Goal: Task Accomplishment & Management: Manage account settings

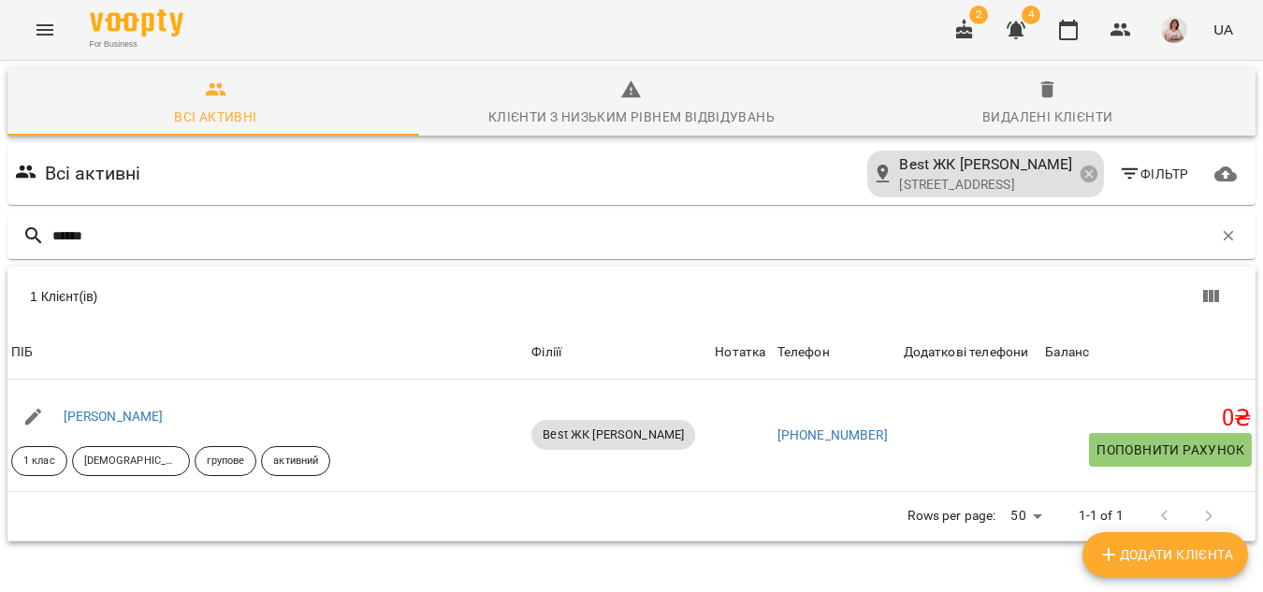
click at [49, 26] on icon "Menu" at bounding box center [44, 29] width 17 height 11
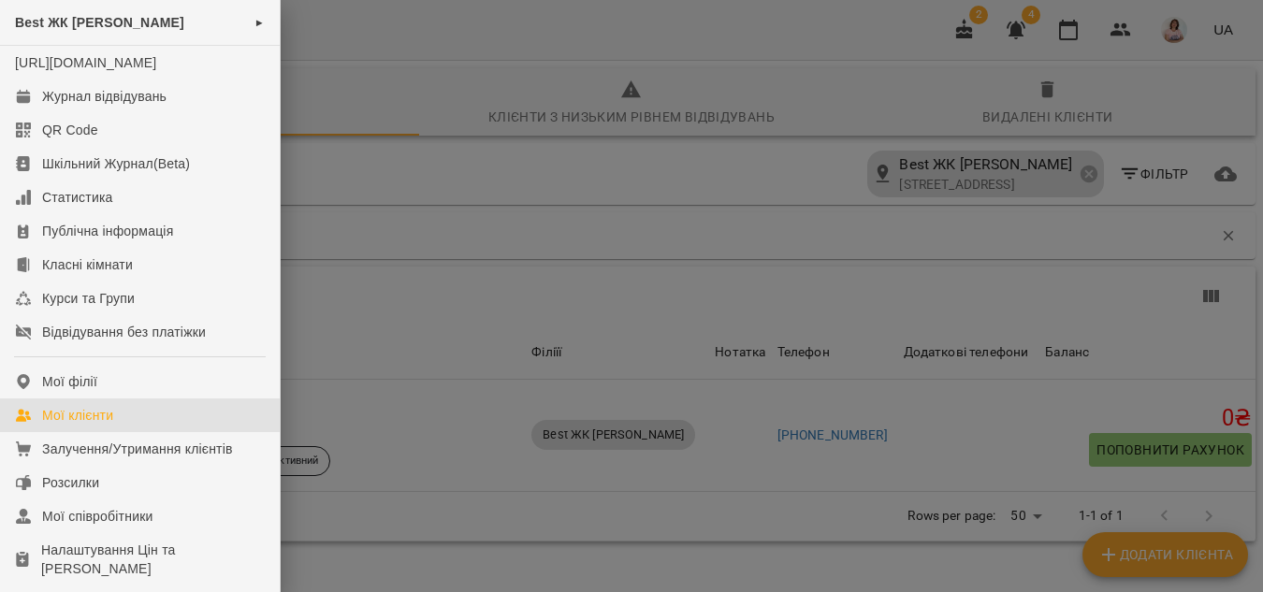
click at [374, 51] on div at bounding box center [631, 296] width 1263 height 592
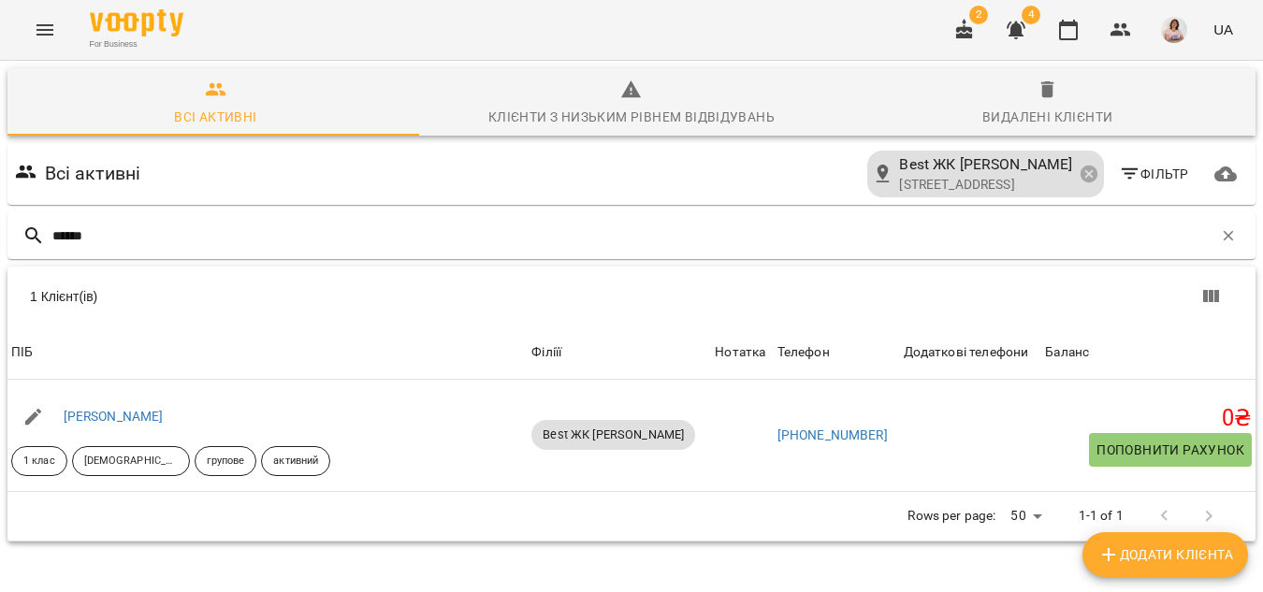
drag, startPoint x: 168, startPoint y: 217, endPoint x: 1186, endPoint y: 96, distance: 1024.8
click at [174, 218] on div "******" at bounding box center [631, 235] width 1248 height 47
click at [1223, 239] on icon "button" at bounding box center [1228, 236] width 10 height 10
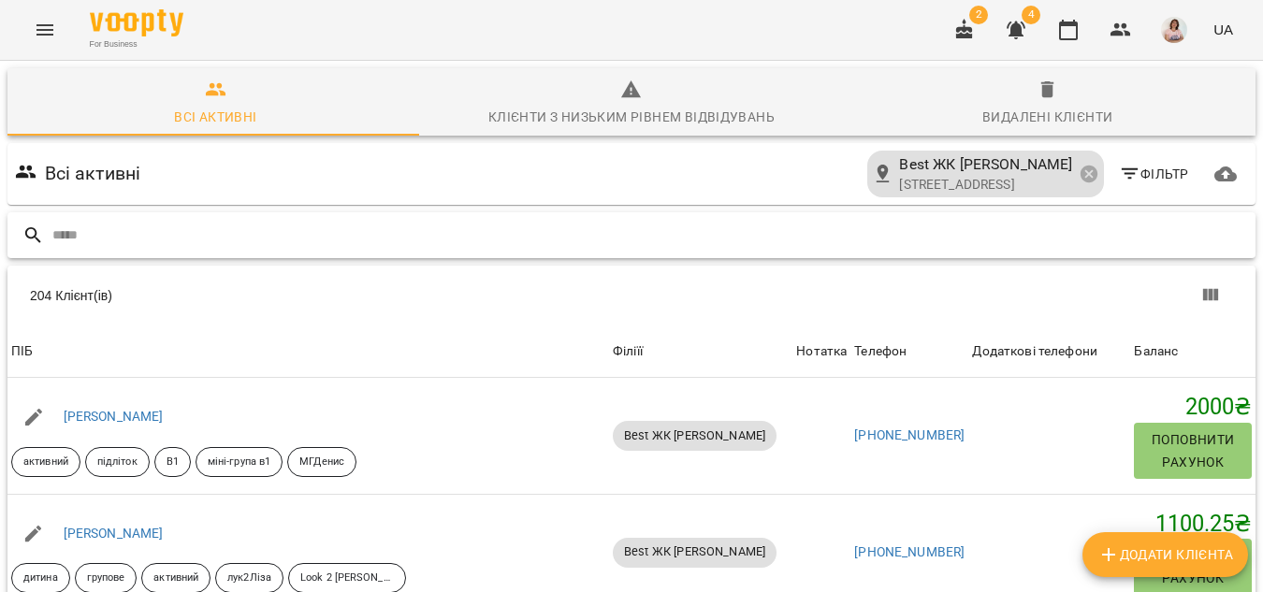
click at [120, 232] on input "text" at bounding box center [649, 235] width 1195 height 31
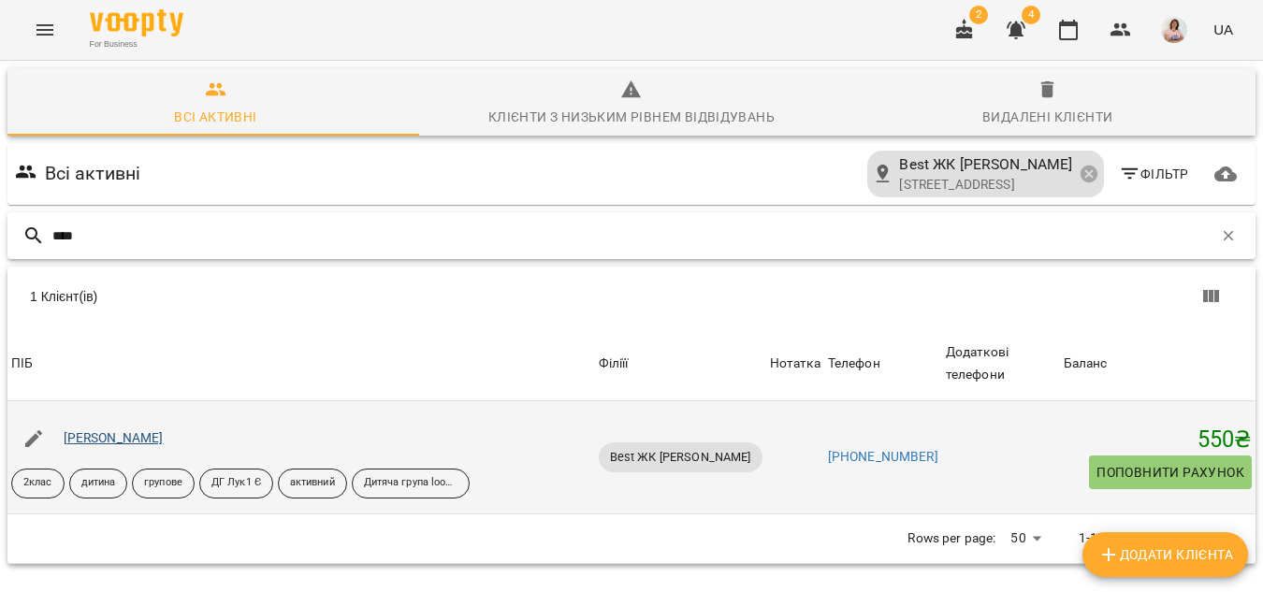
type input "****"
click at [158, 435] on link "Васьківський Олександр" at bounding box center [114, 437] width 100 height 15
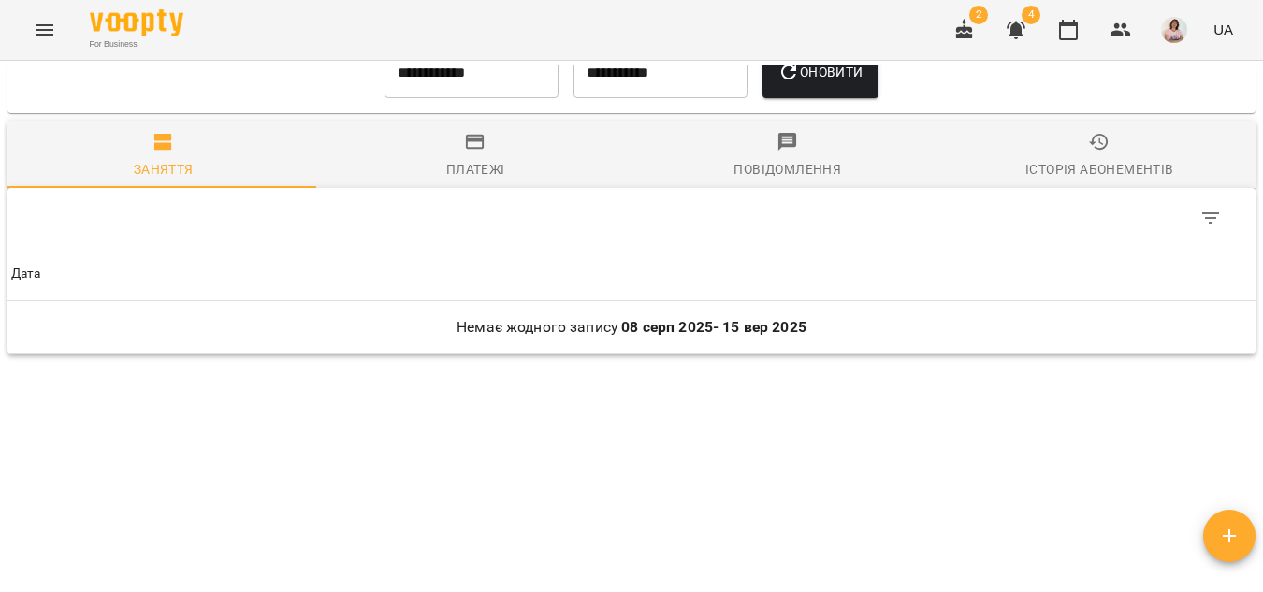
scroll to position [1871, 0]
click at [485, 89] on input "**********" at bounding box center [471, 72] width 174 height 52
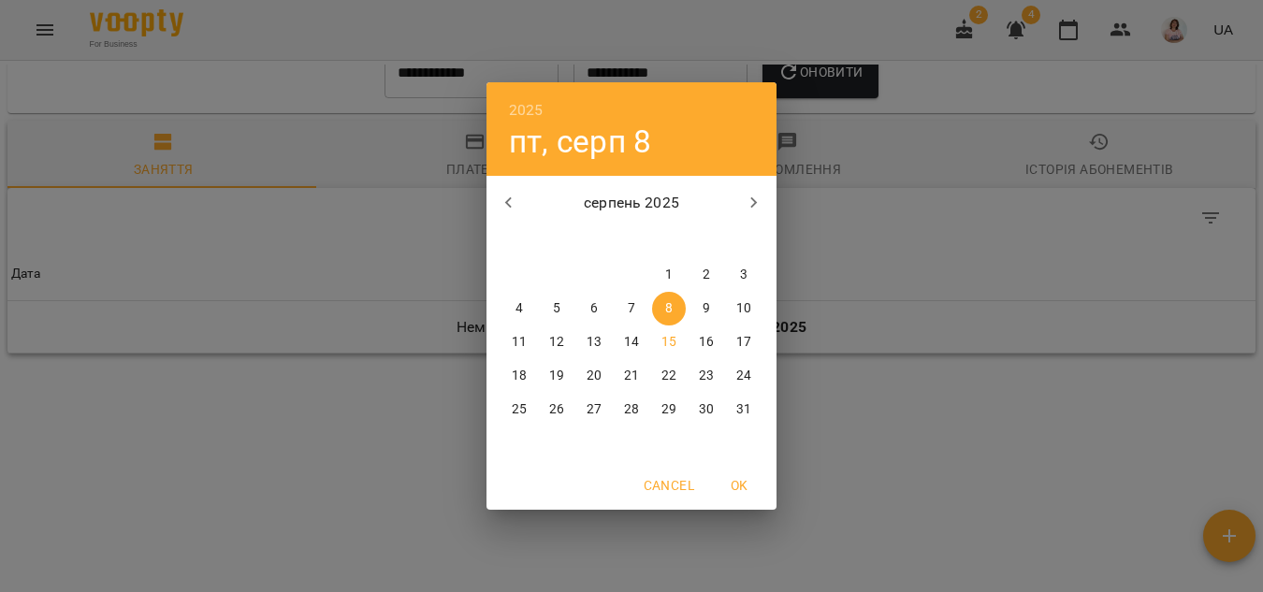
click at [521, 205] on button "button" at bounding box center [508, 203] width 45 height 45
click at [553, 271] on p "1" at bounding box center [556, 275] width 7 height 19
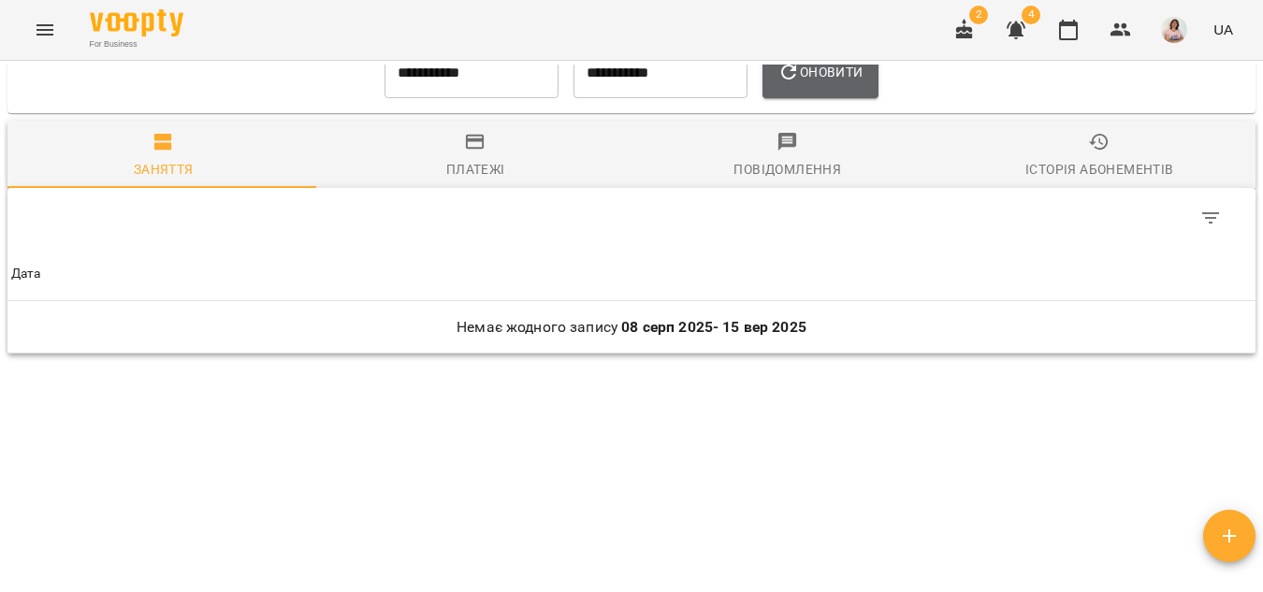
click at [796, 80] on icon "button" at bounding box center [788, 72] width 15 height 15
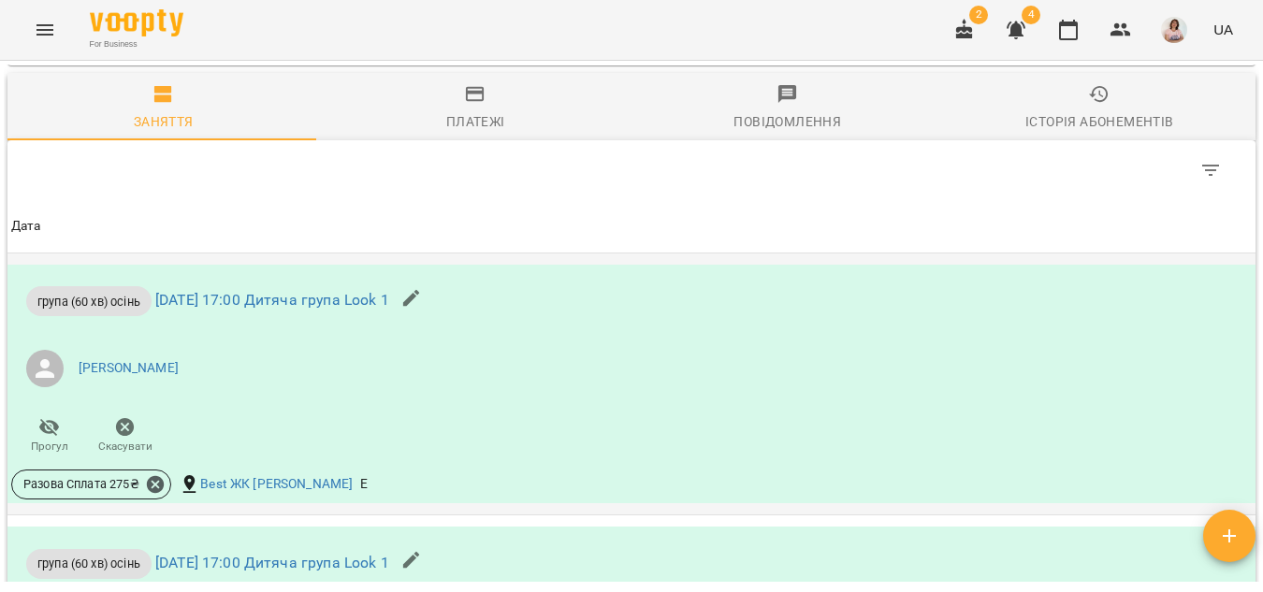
scroll to position [1529, 0]
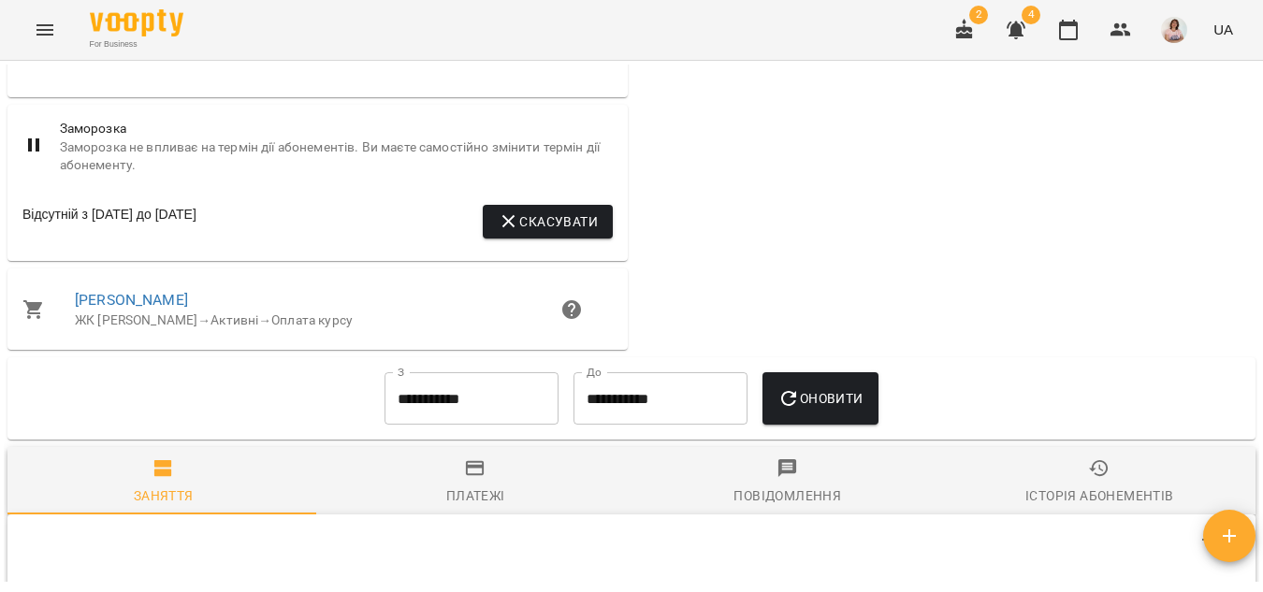
click at [481, 508] on span "Платежі" at bounding box center [476, 482] width 290 height 51
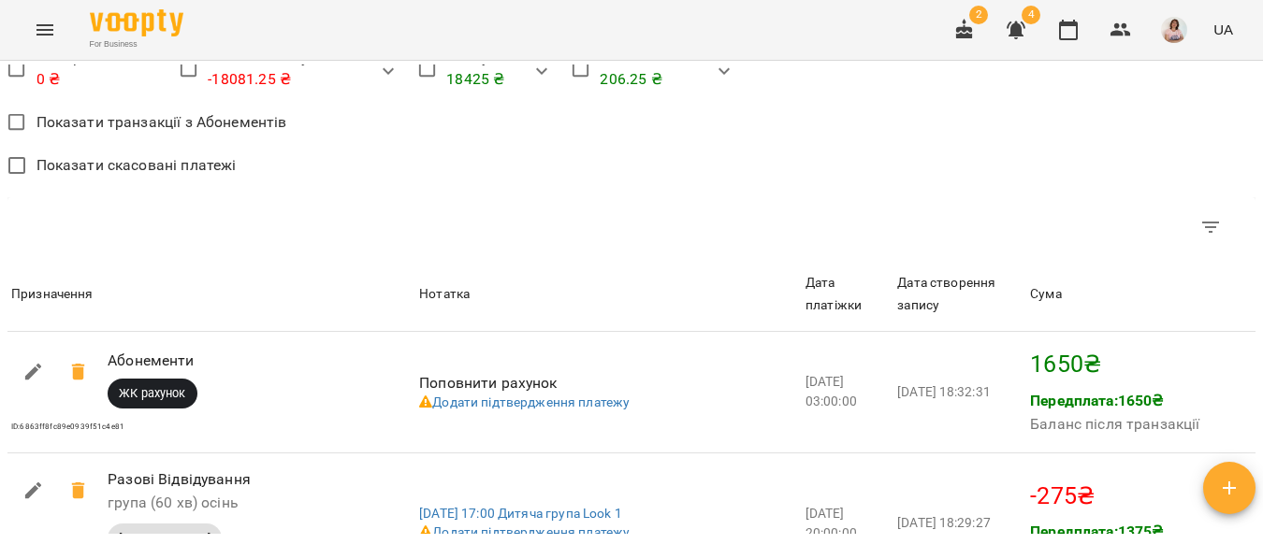
scroll to position [1862, 0]
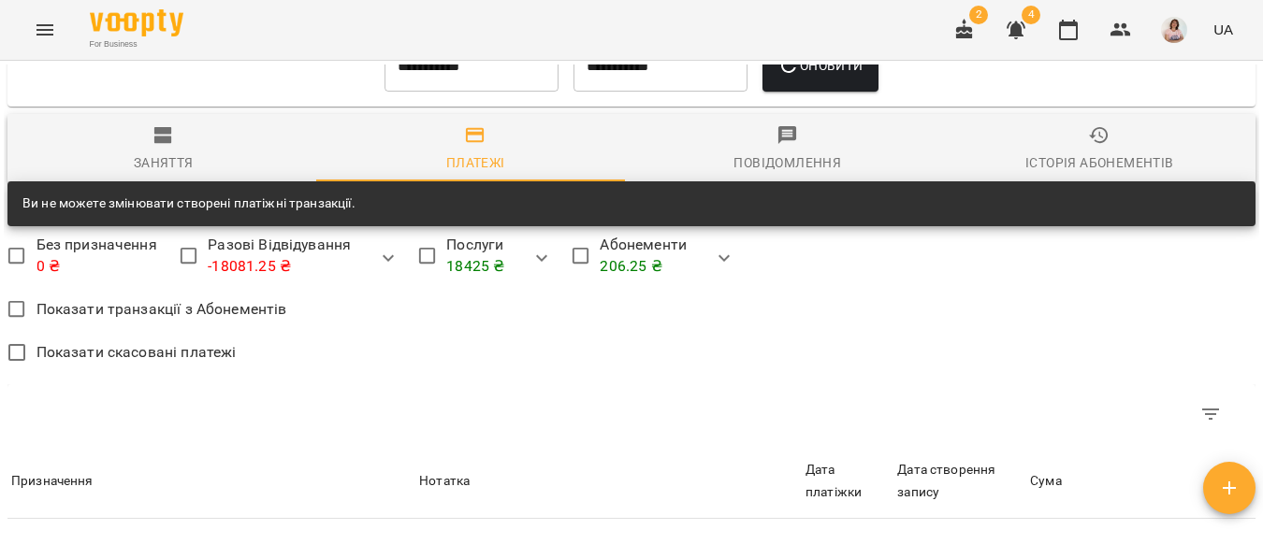
click at [150, 174] on div "Заняття" at bounding box center [164, 163] width 60 height 22
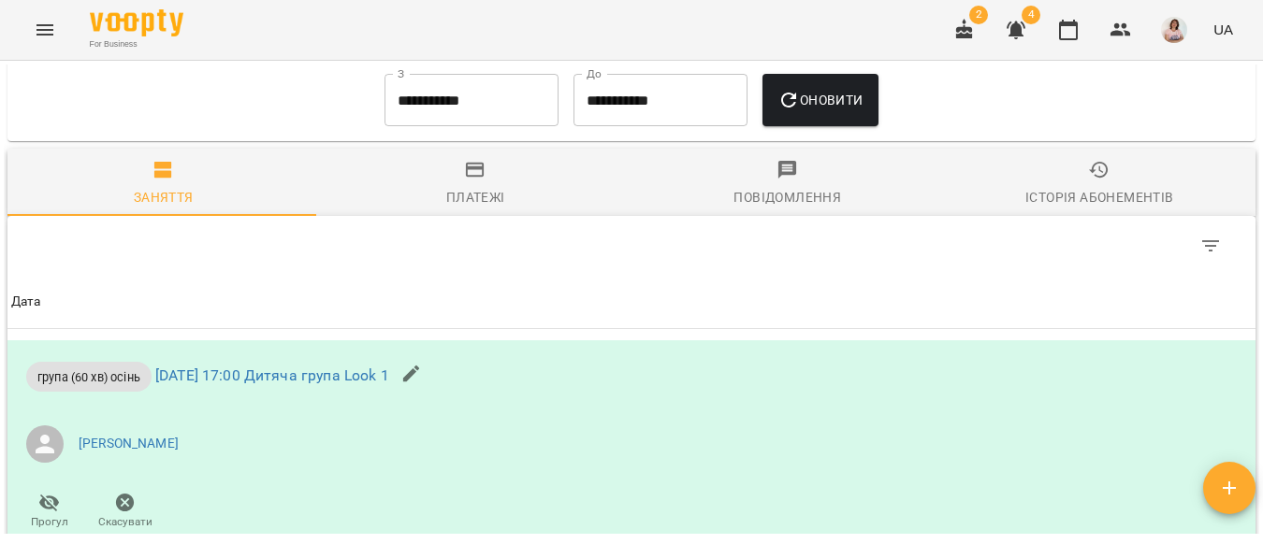
scroll to position [1777, 0]
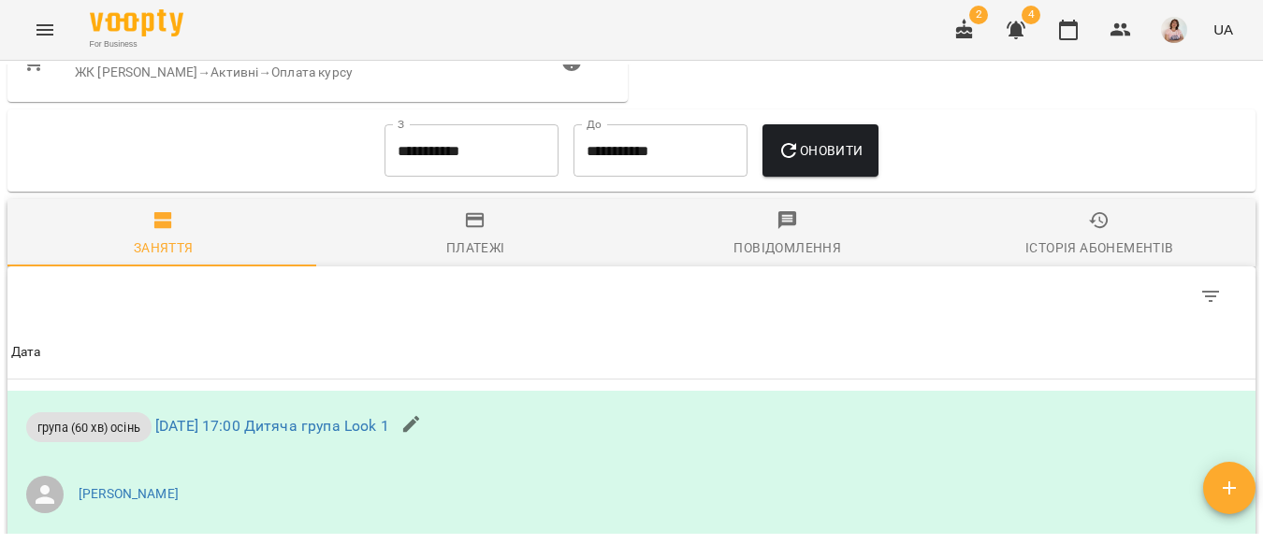
click at [453, 174] on input "**********" at bounding box center [471, 150] width 174 height 52
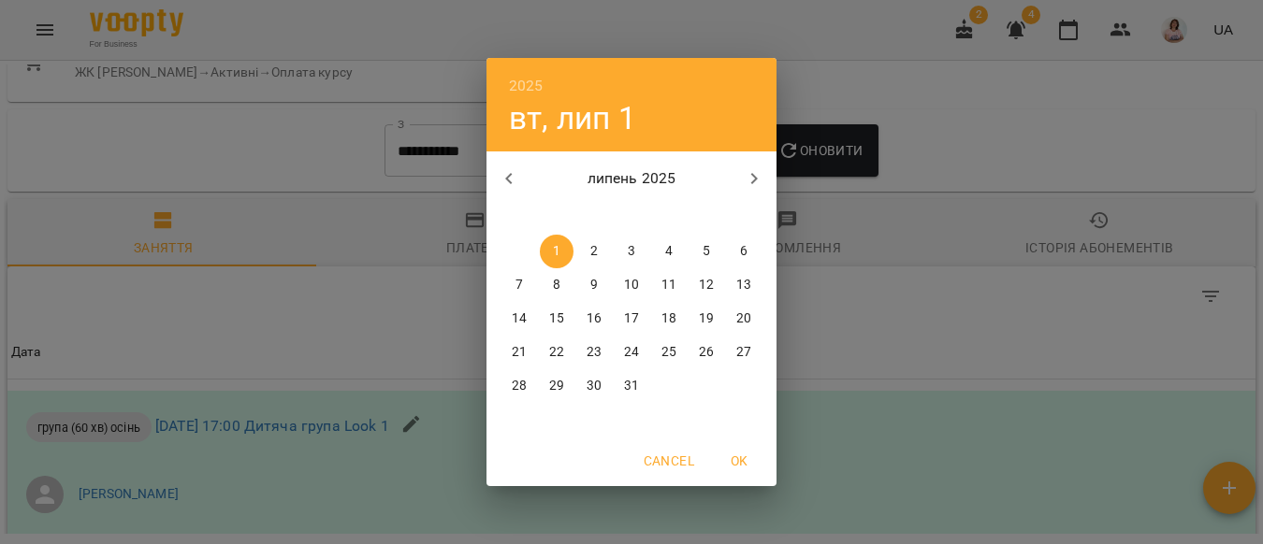
click at [498, 179] on icon "button" at bounding box center [509, 178] width 22 height 22
click at [517, 279] on span "2" at bounding box center [519, 285] width 34 height 19
type input "**********"
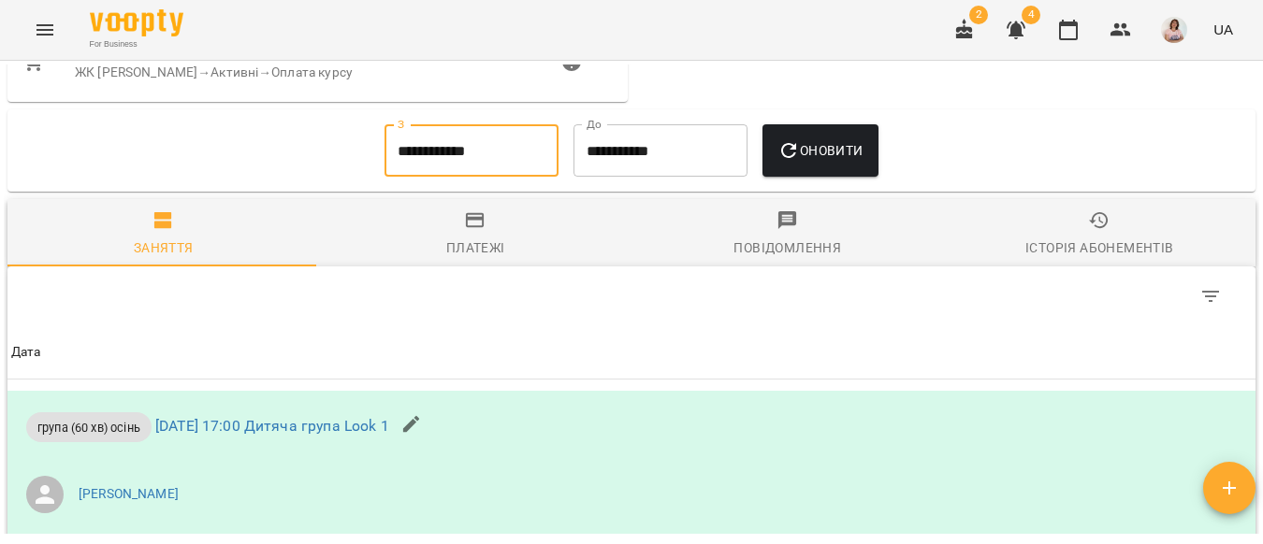
click at [800, 162] on icon "button" at bounding box center [788, 150] width 22 height 22
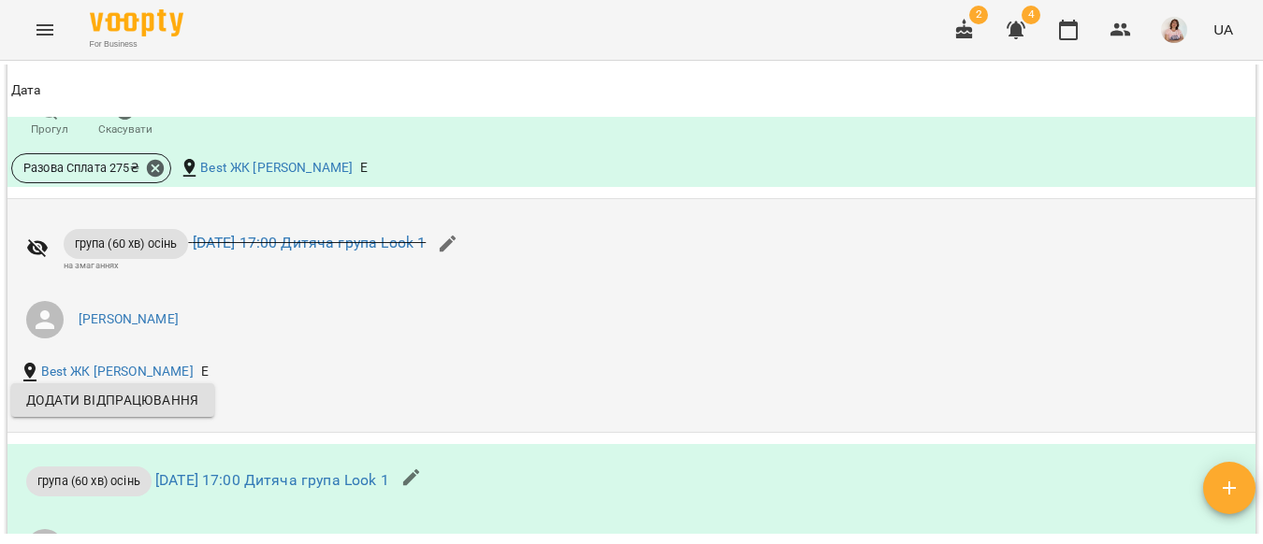
scroll to position [2993, 0]
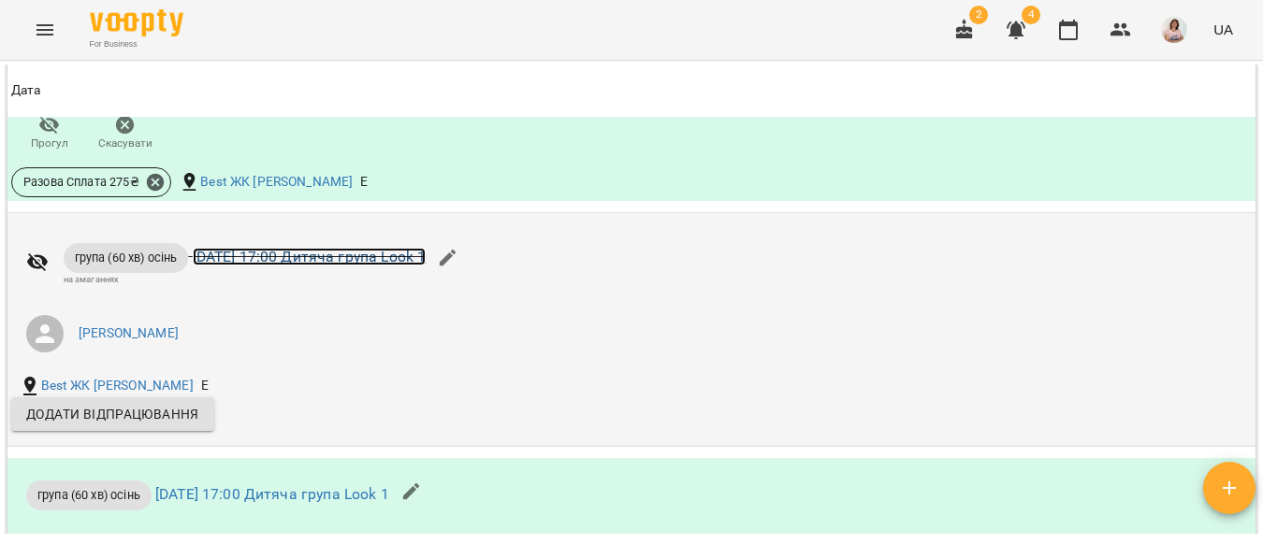
click at [349, 266] on link "вт 17 черв 2025 17:00 Дитяча група Look 1" at bounding box center [310, 257] width 234 height 18
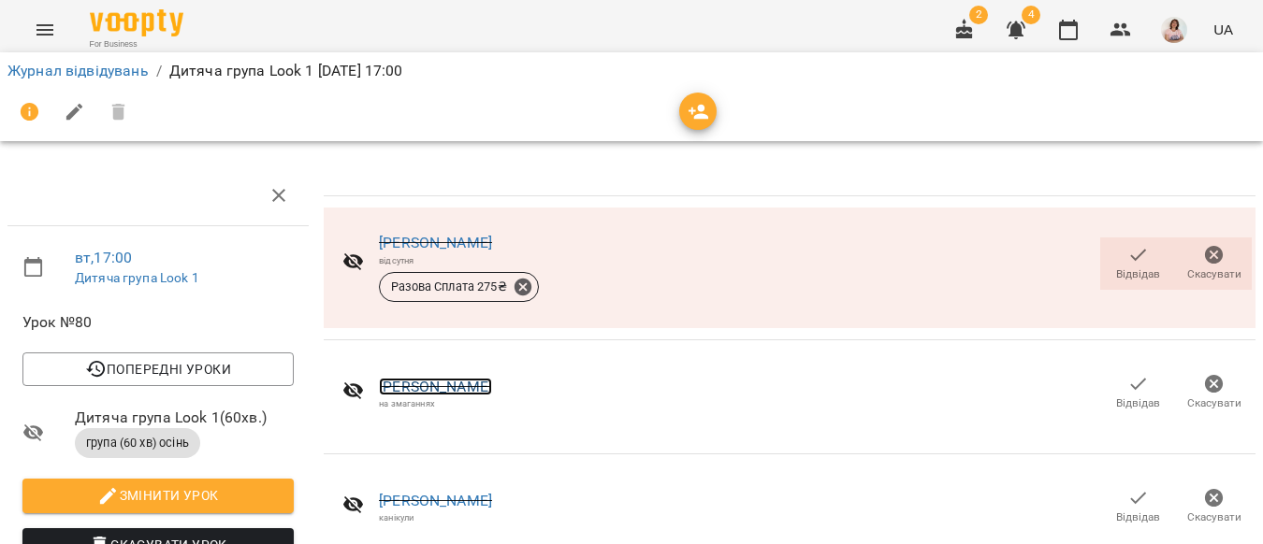
click at [492, 383] on link "Васьківський Олександр" at bounding box center [435, 387] width 113 height 18
click at [38, 26] on icon "Menu" at bounding box center [44, 29] width 17 height 11
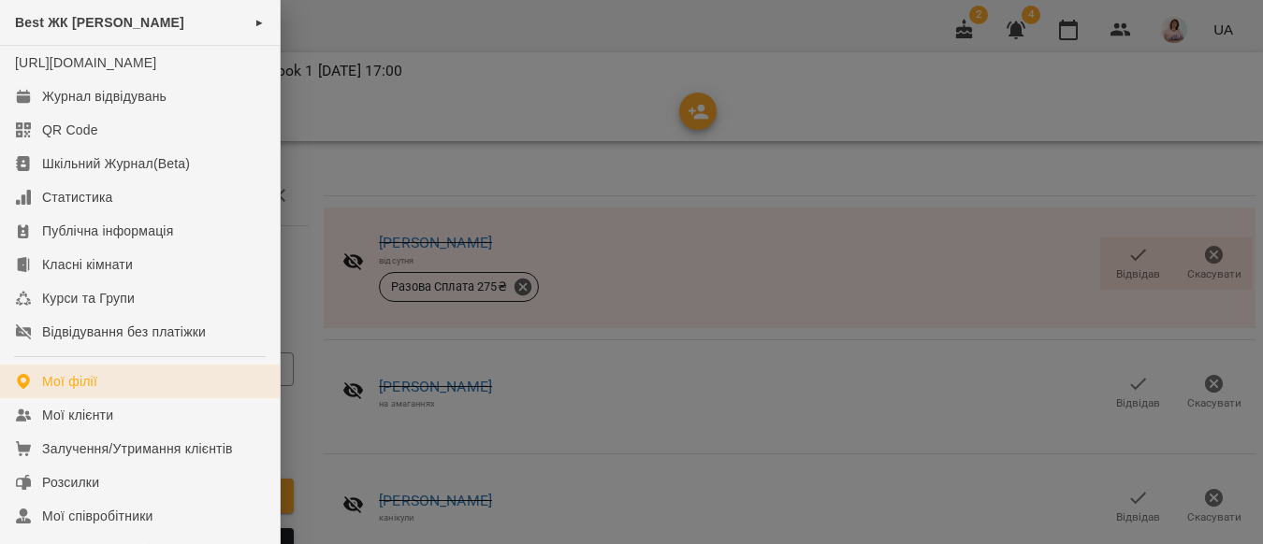
click at [80, 391] on div "Мої філії" at bounding box center [69, 381] width 55 height 19
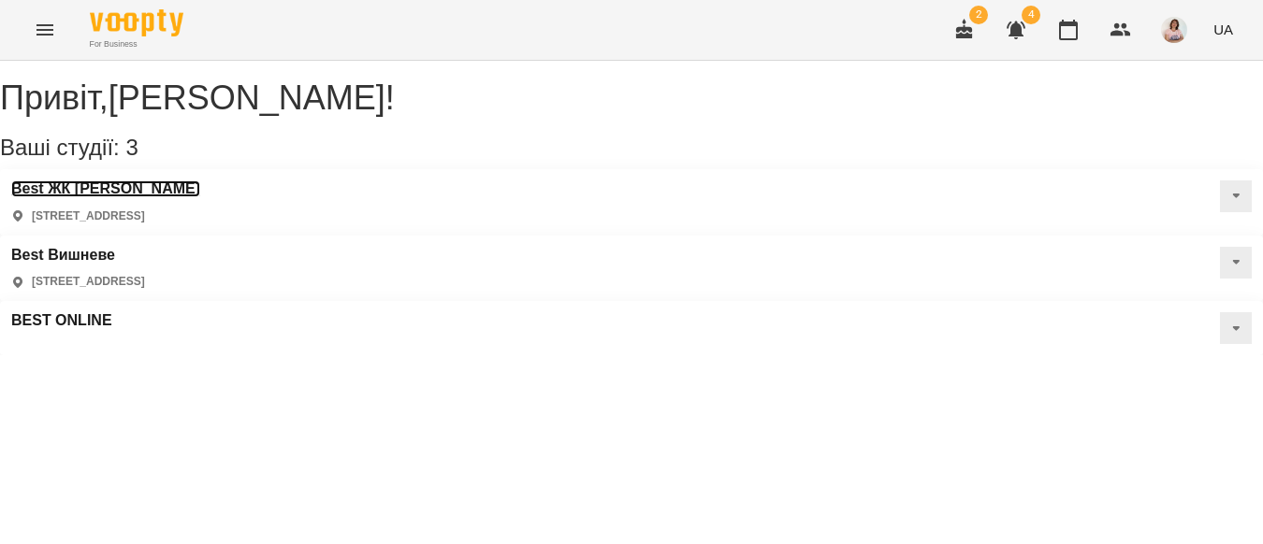
click at [104, 197] on h3 "Best ЖК [PERSON_NAME]" at bounding box center [105, 189] width 189 height 17
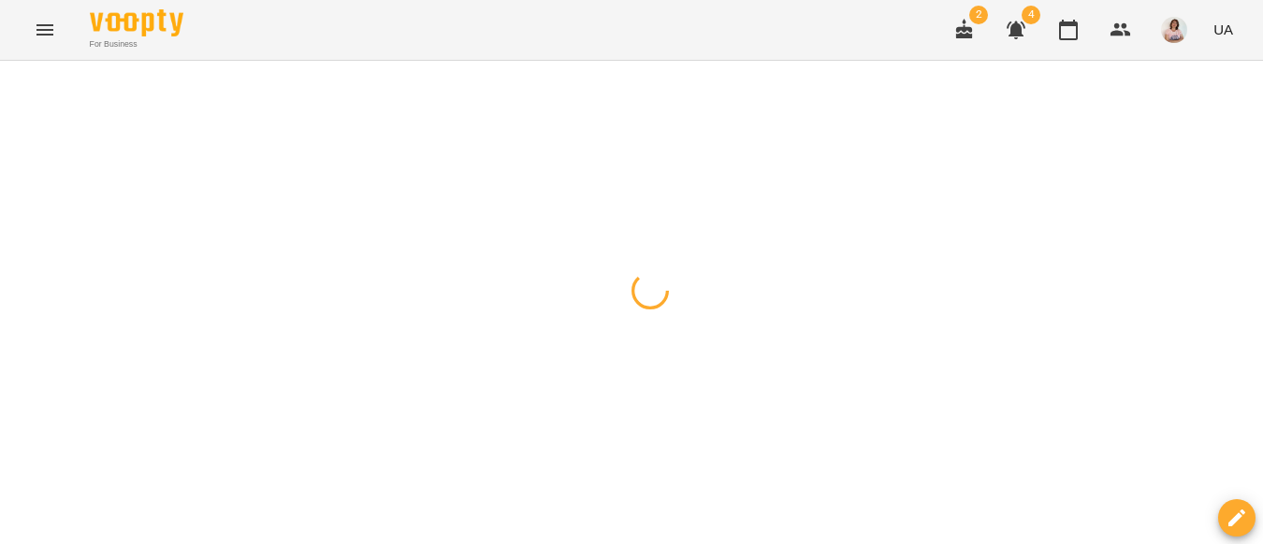
click at [47, 28] on icon "Menu" at bounding box center [45, 30] width 22 height 22
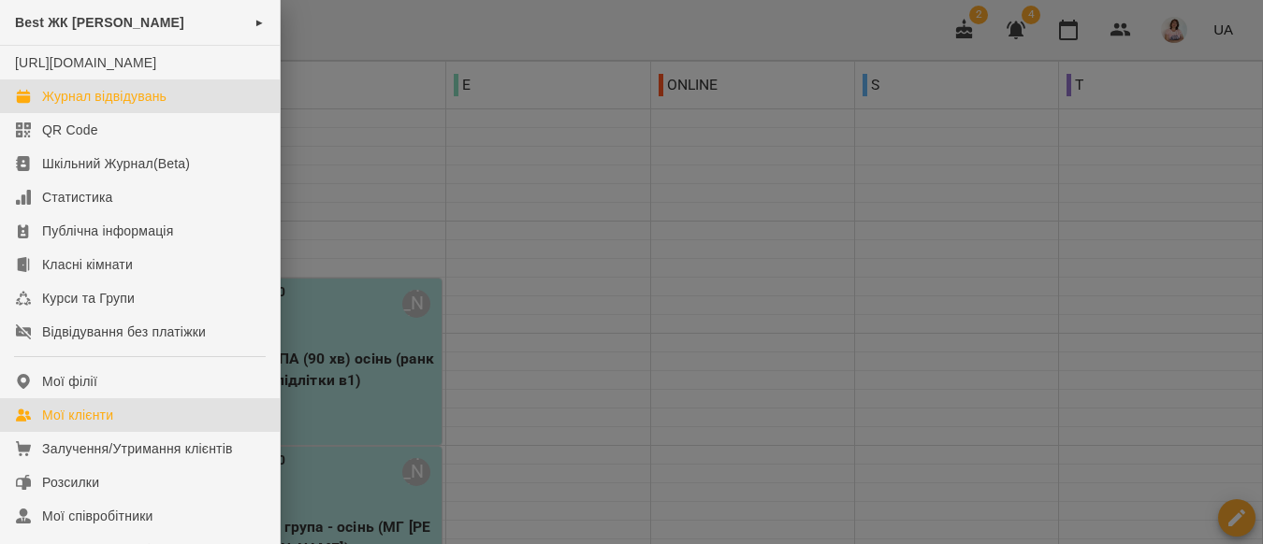
click at [104, 425] on div "Мої клієнти" at bounding box center [77, 415] width 71 height 19
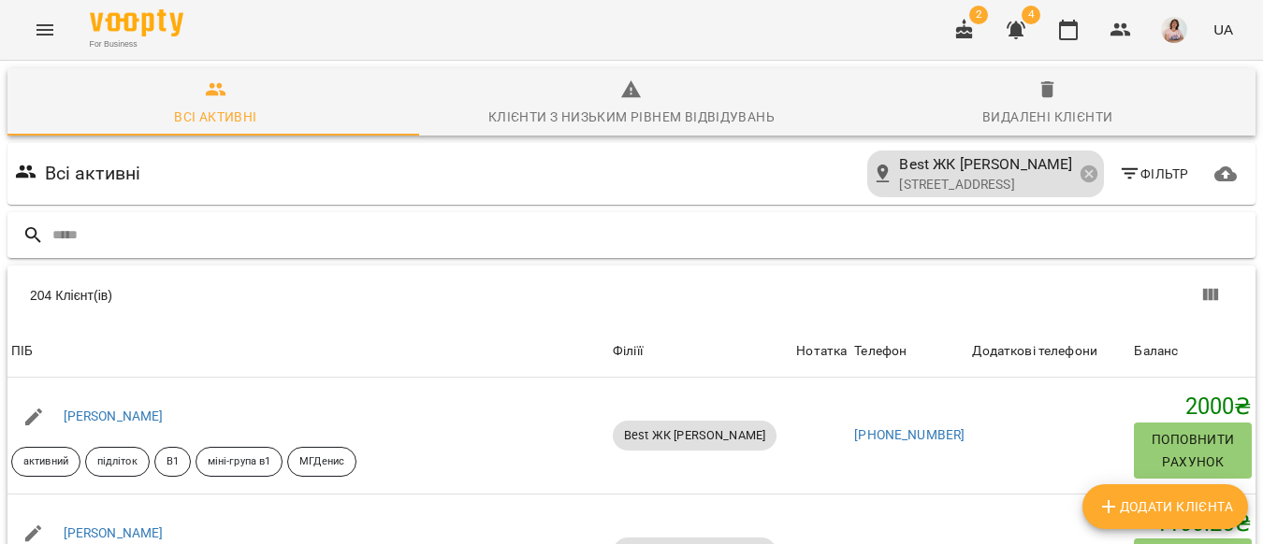
click at [126, 235] on input "text" at bounding box center [649, 235] width 1195 height 31
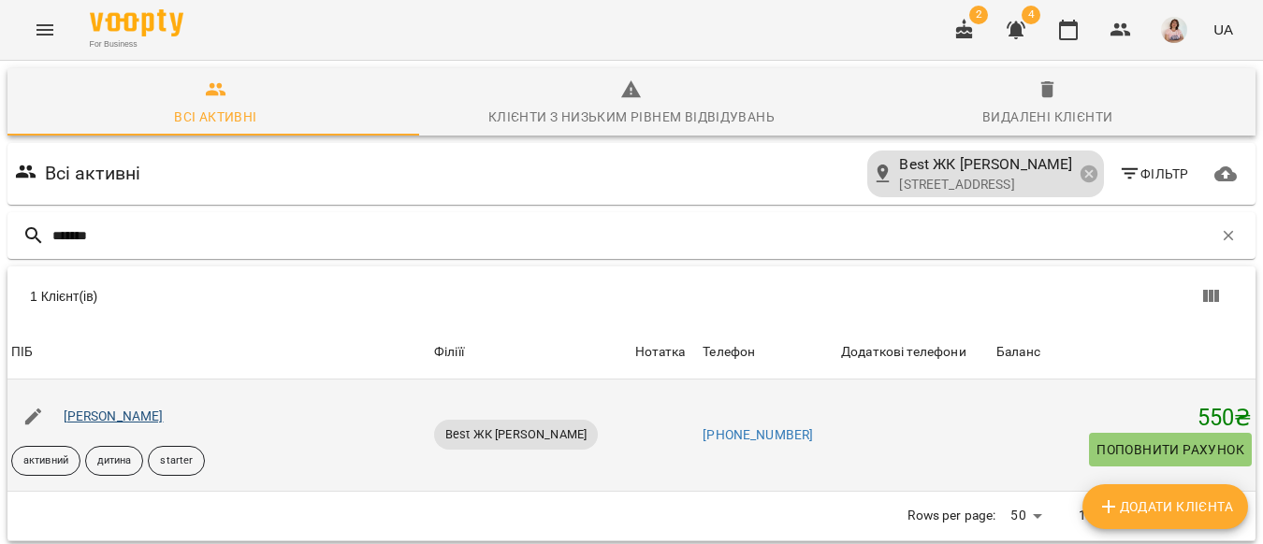
type input "*******"
click at [137, 409] on link "Івашина Вероніка" at bounding box center [114, 416] width 100 height 15
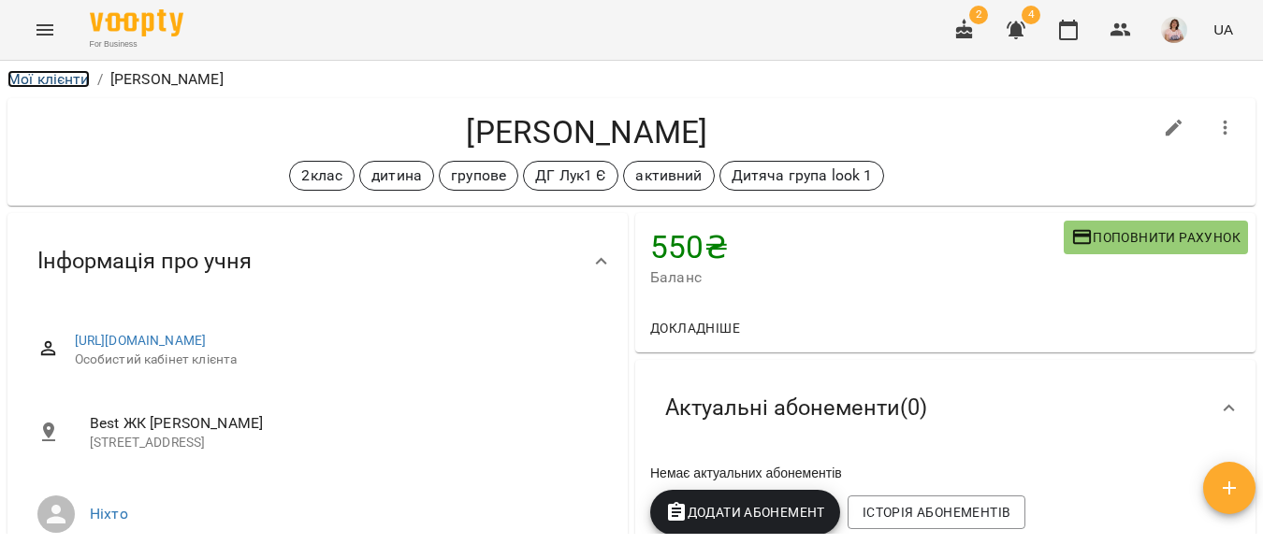
click at [54, 77] on link "Мої клієнти" at bounding box center [48, 79] width 82 height 18
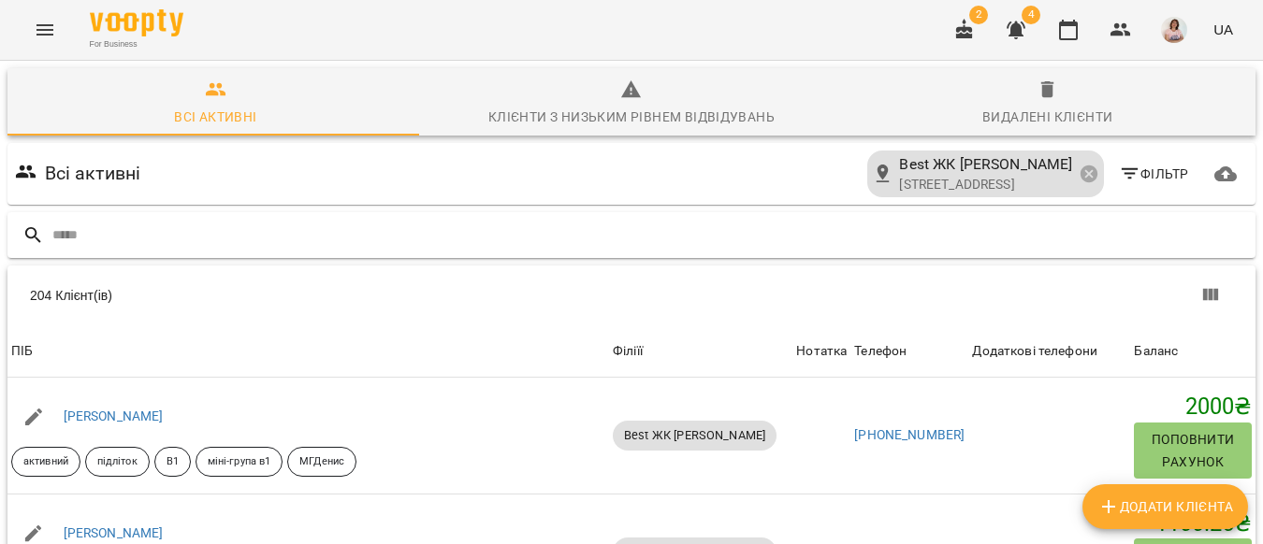
click at [506, 234] on input "text" at bounding box center [649, 235] width 1195 height 31
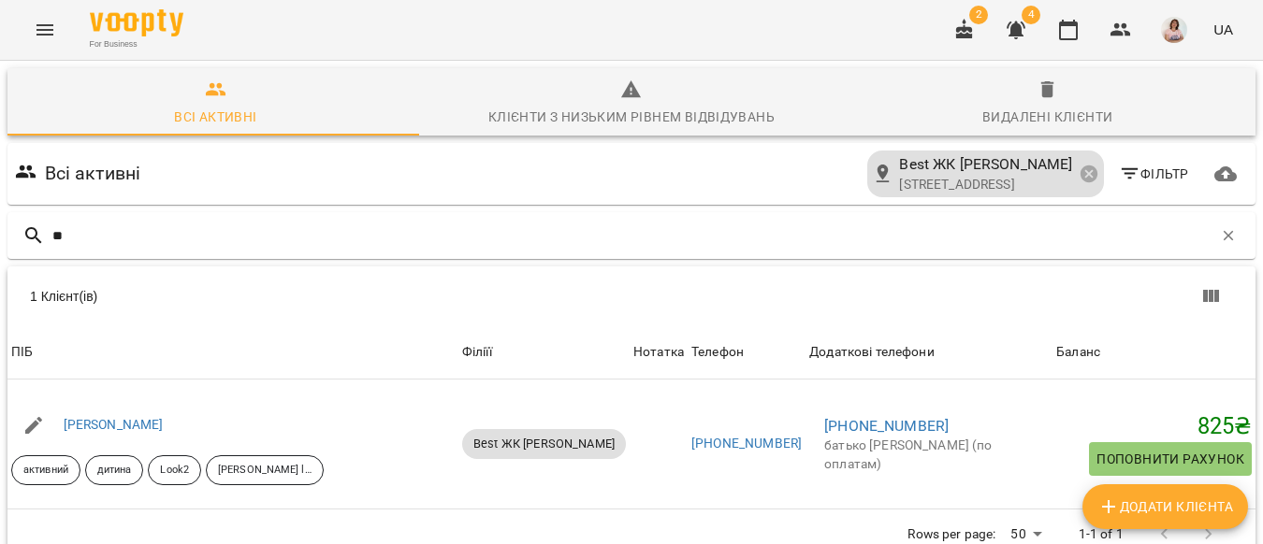
type input "*"
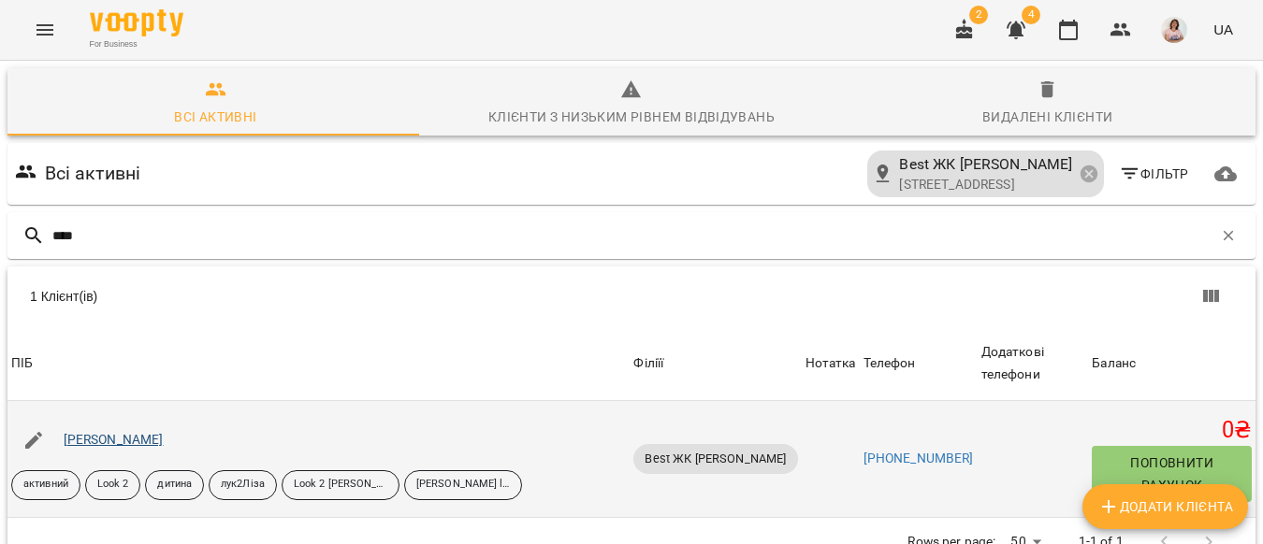
type input "****"
click at [104, 432] on link "[PERSON_NAME]" at bounding box center [114, 439] width 100 height 15
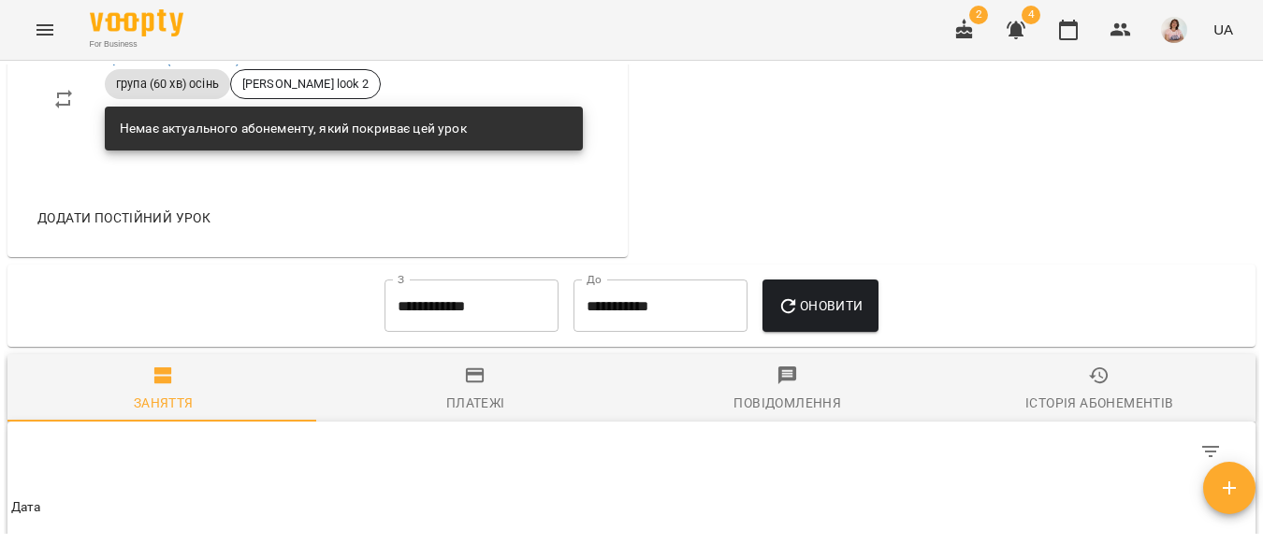
scroll to position [1684, 0]
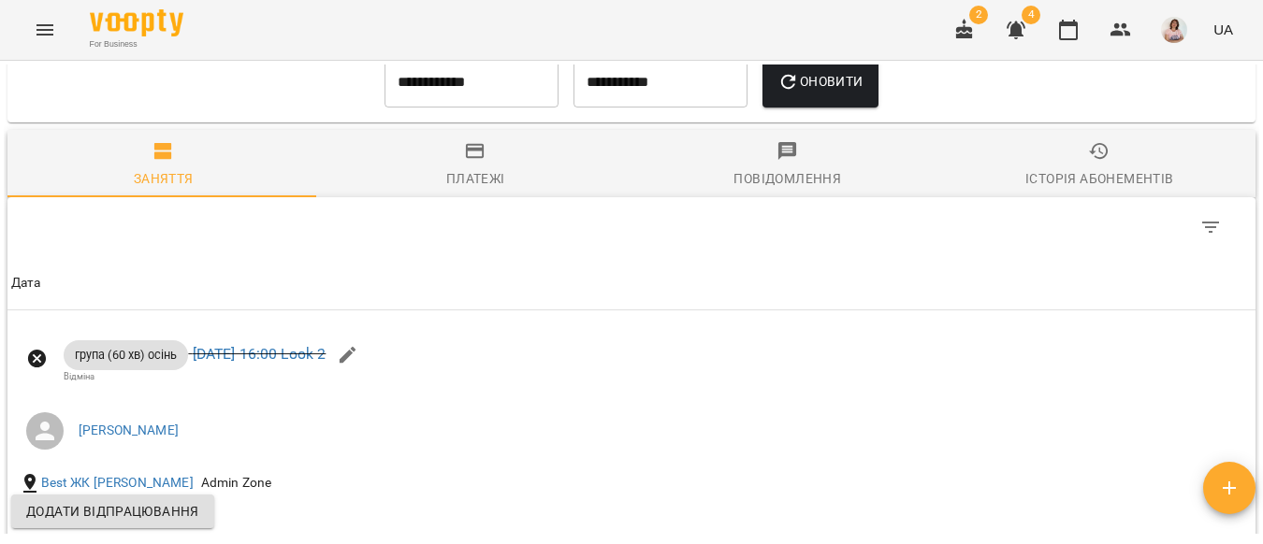
click at [429, 105] on input "**********" at bounding box center [471, 81] width 174 height 52
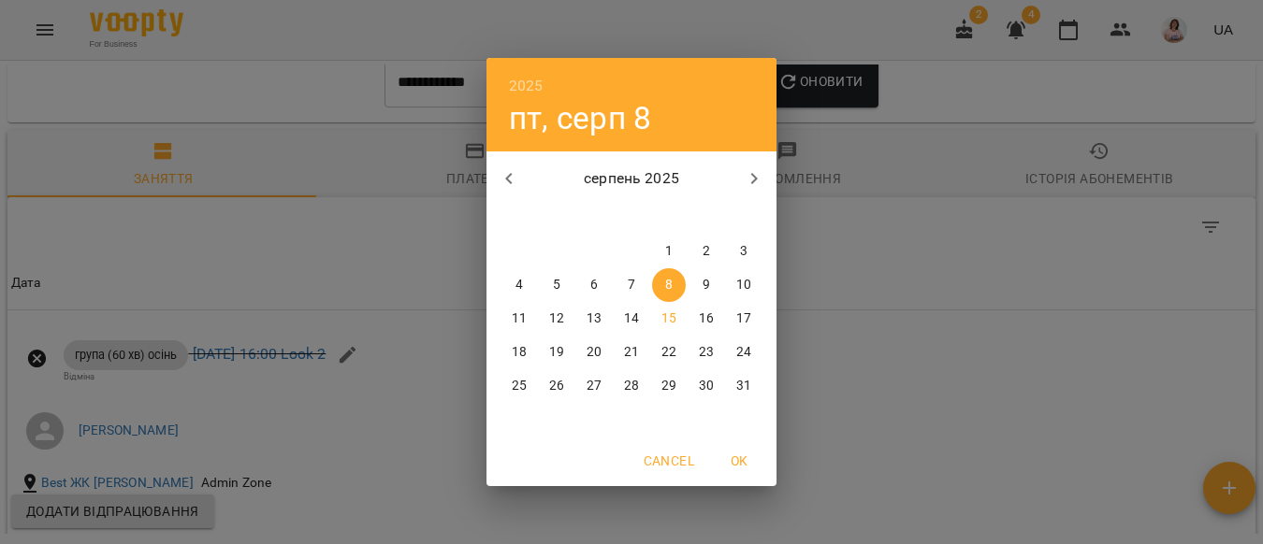
click at [509, 175] on icon "button" at bounding box center [508, 178] width 7 height 11
click at [509, 176] on icon "button" at bounding box center [508, 178] width 7 height 11
click at [623, 243] on span "1" at bounding box center [632, 251] width 34 height 19
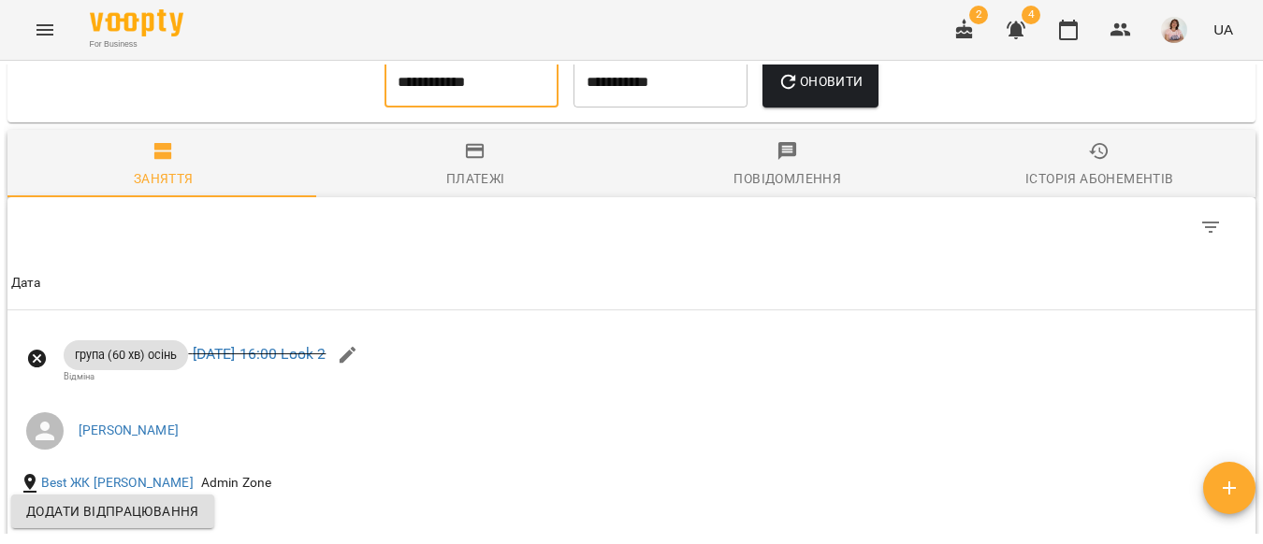
click at [426, 108] on input "**********" at bounding box center [471, 81] width 174 height 52
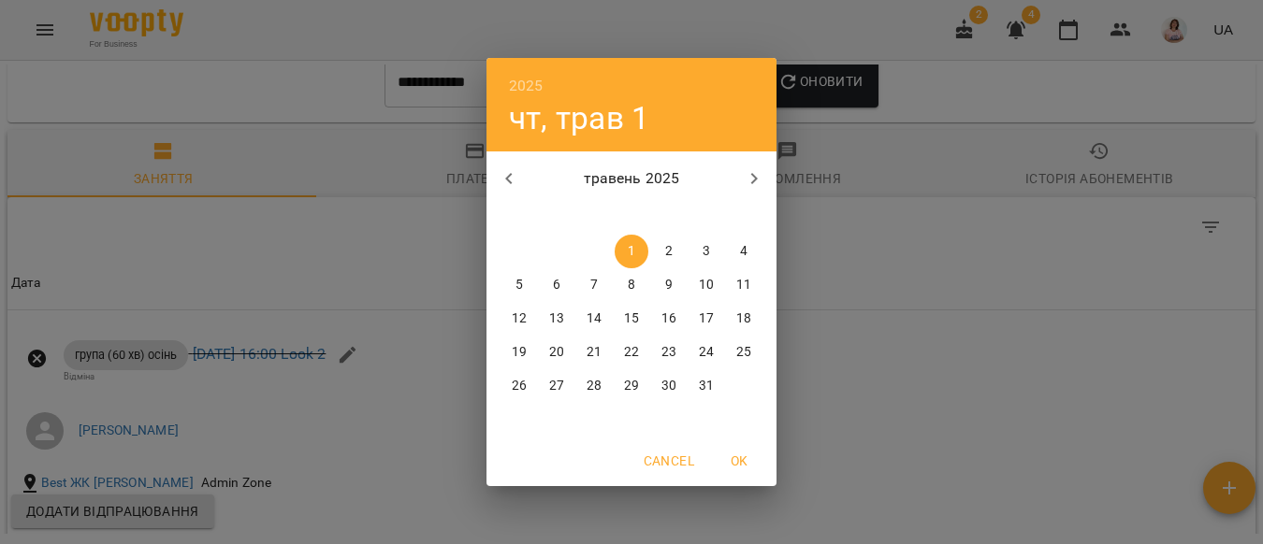
click at [508, 167] on icon "button" at bounding box center [509, 178] width 22 height 22
click at [550, 247] on span "1" at bounding box center [557, 251] width 34 height 19
type input "**********"
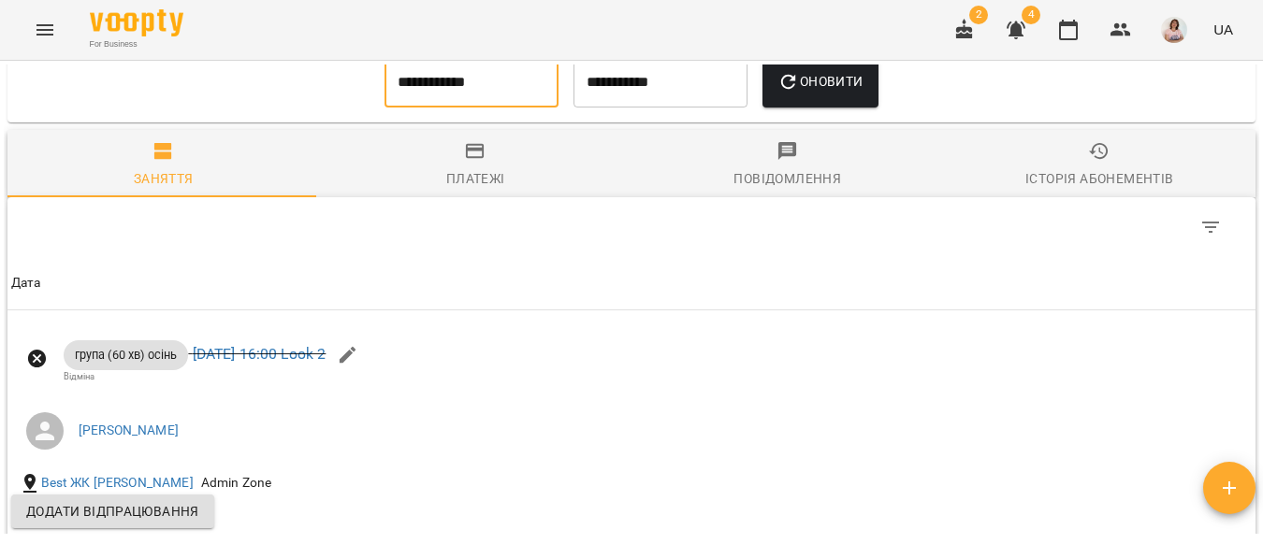
click at [775, 108] on button "Оновити" at bounding box center [819, 81] width 115 height 52
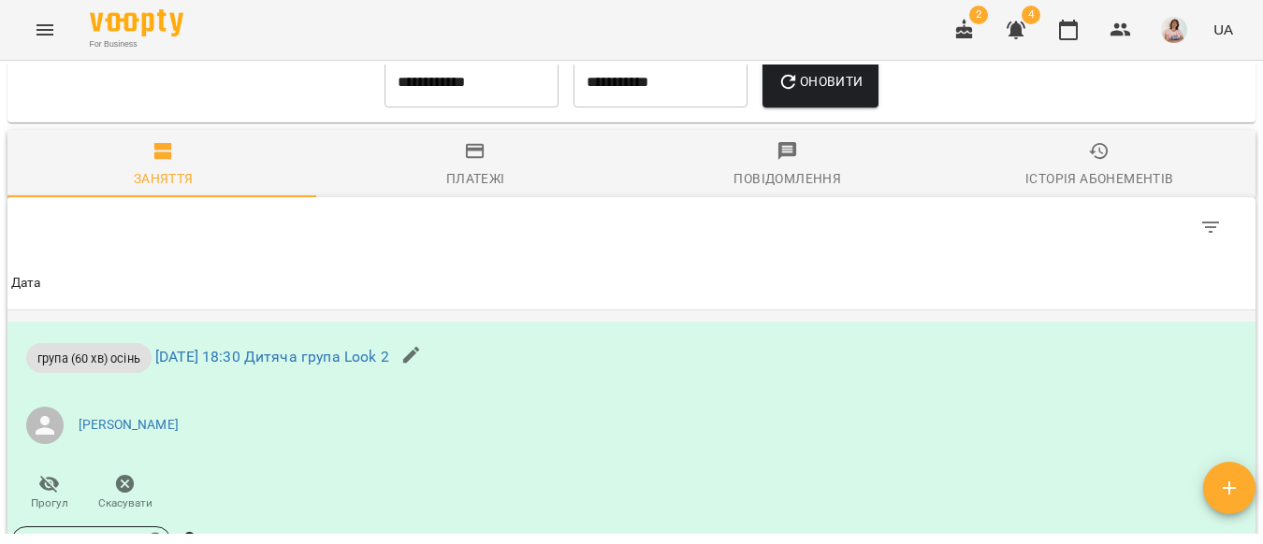
click at [384, 373] on p "група (60 хв) осінь ср 02 квіт 2025 18:30 Дитяча група Look 2" at bounding box center [207, 358] width 363 height 30
click at [385, 367] on link "ср 02 квіт 2025 18:30 Дитяча група Look 2" at bounding box center [272, 358] width 234 height 18
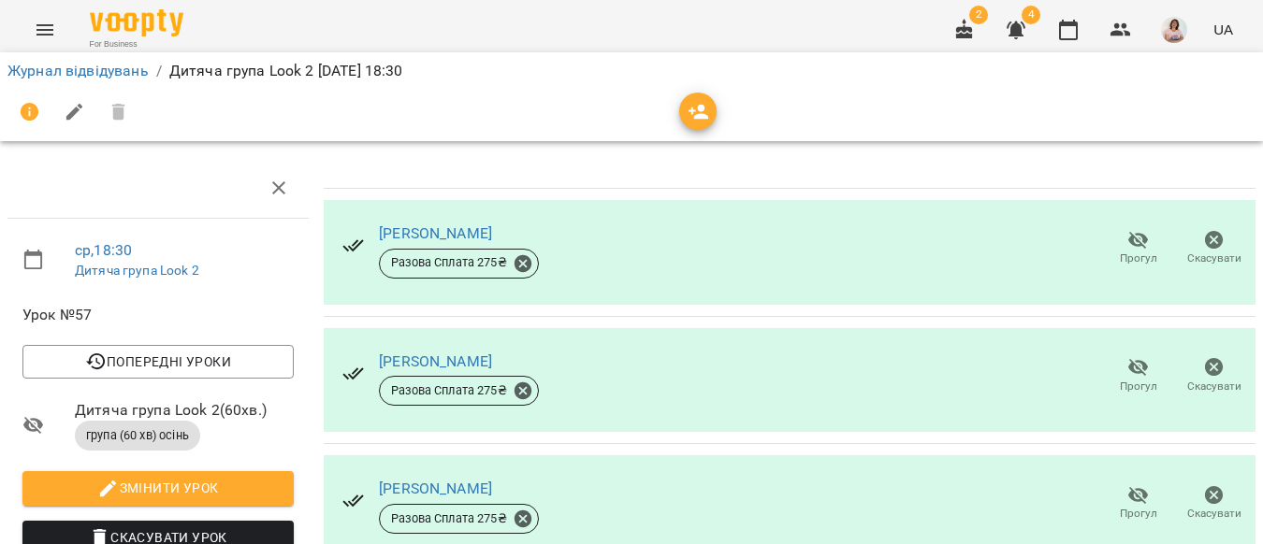
scroll to position [94, 0]
click at [438, 353] on link "Бабіч Єгор" at bounding box center [435, 362] width 113 height 18
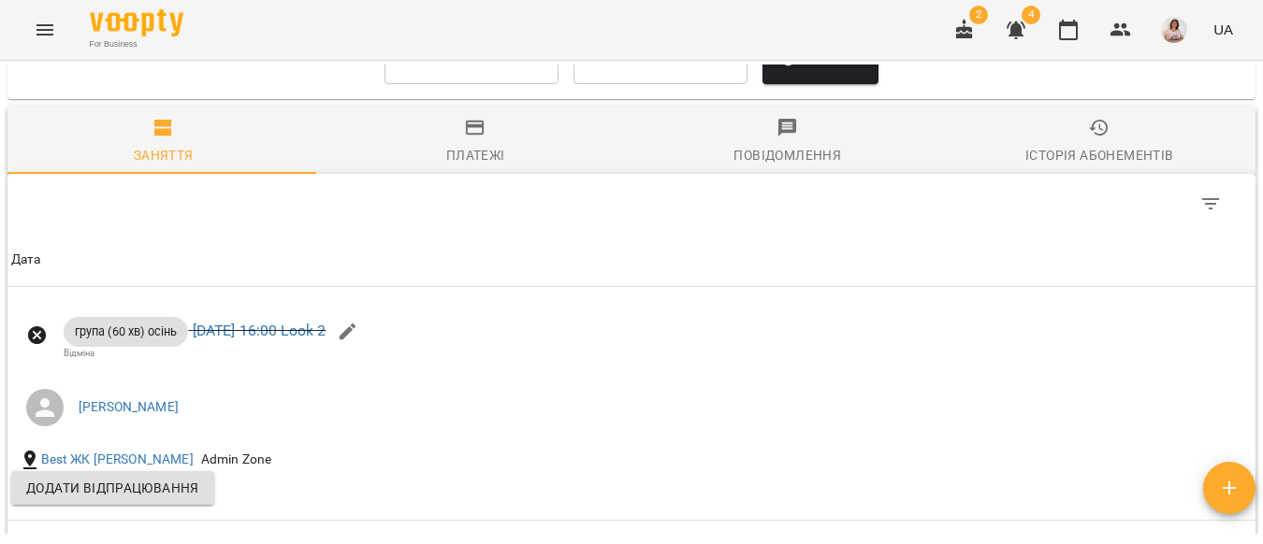
scroll to position [1497, 0]
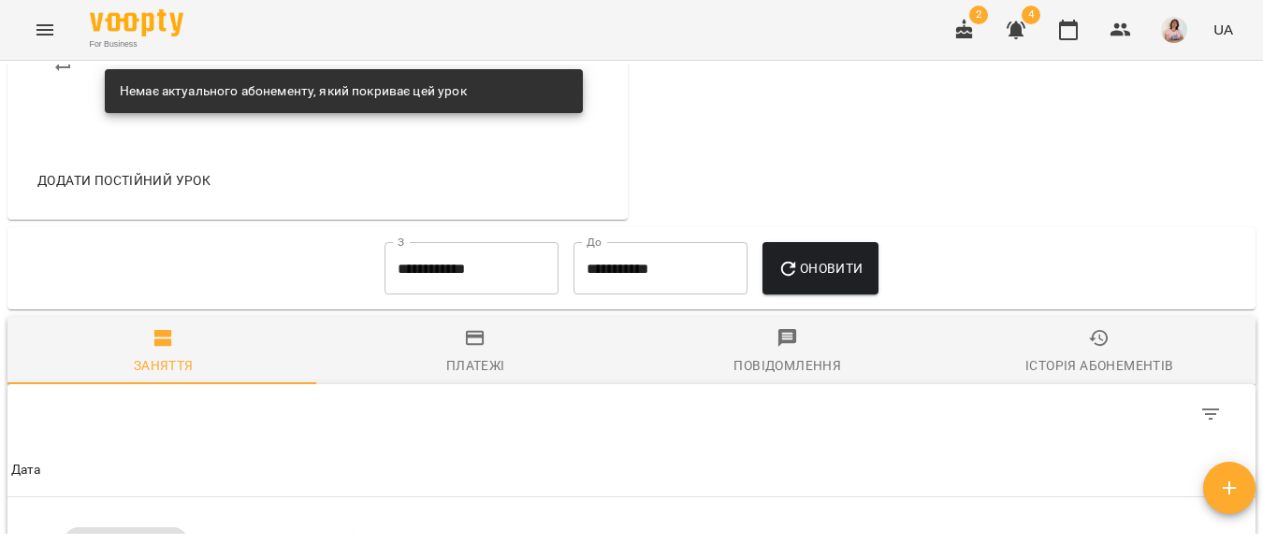
click at [461, 295] on input "**********" at bounding box center [471, 268] width 174 height 52
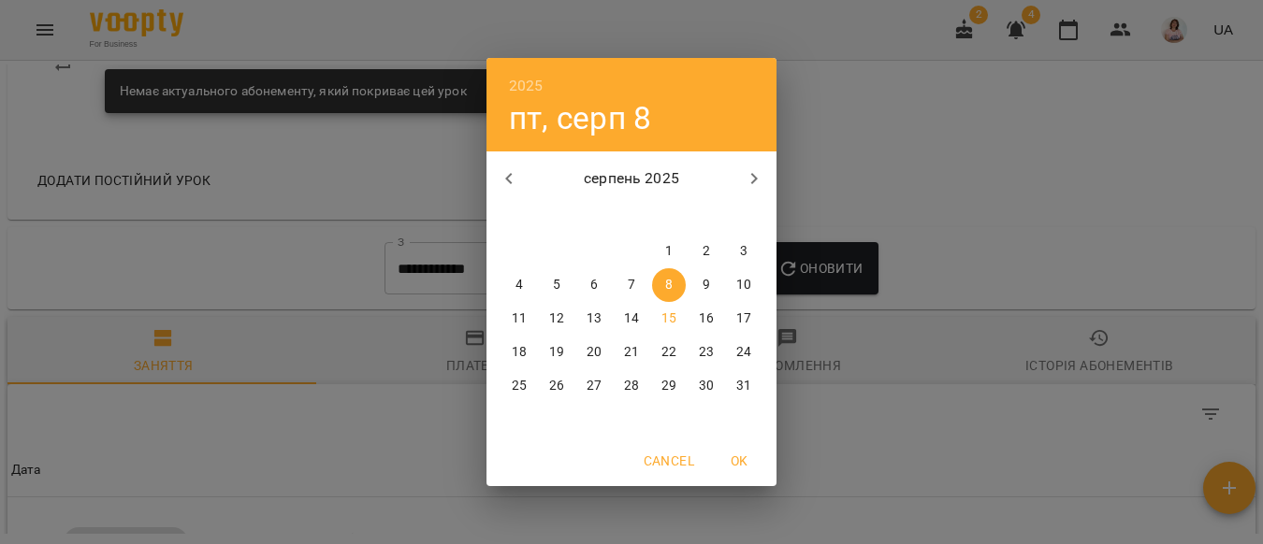
click at [514, 179] on icon "button" at bounding box center [509, 178] width 22 height 22
click at [508, 178] on icon "button" at bounding box center [508, 178] width 7 height 11
click at [746, 178] on icon "button" at bounding box center [754, 178] width 22 height 22
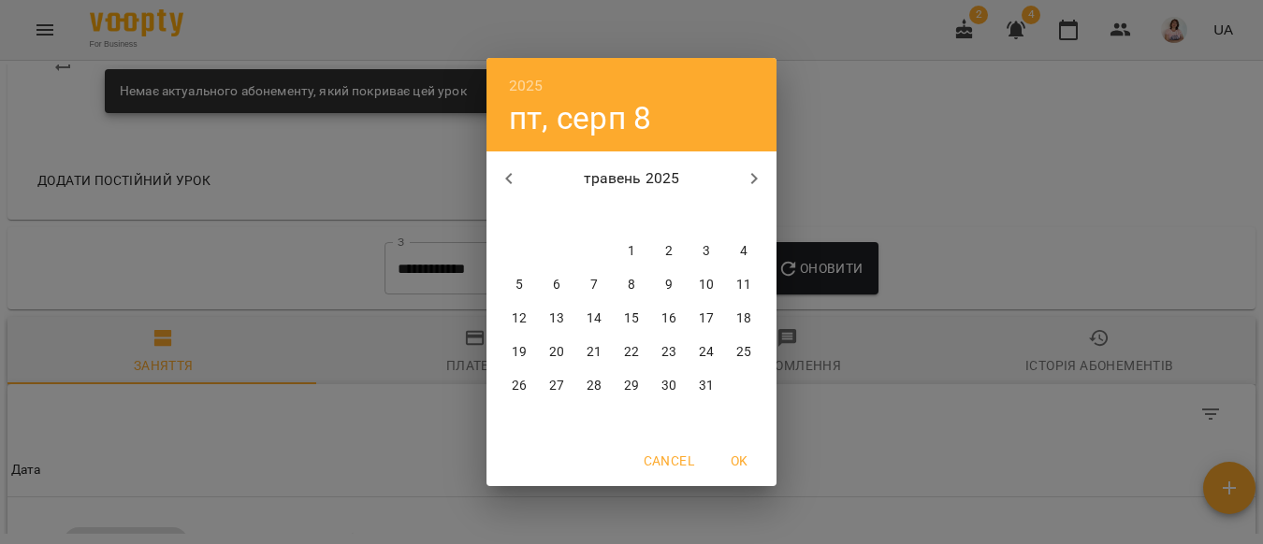
click at [633, 252] on p "1" at bounding box center [631, 251] width 7 height 19
type input "**********"
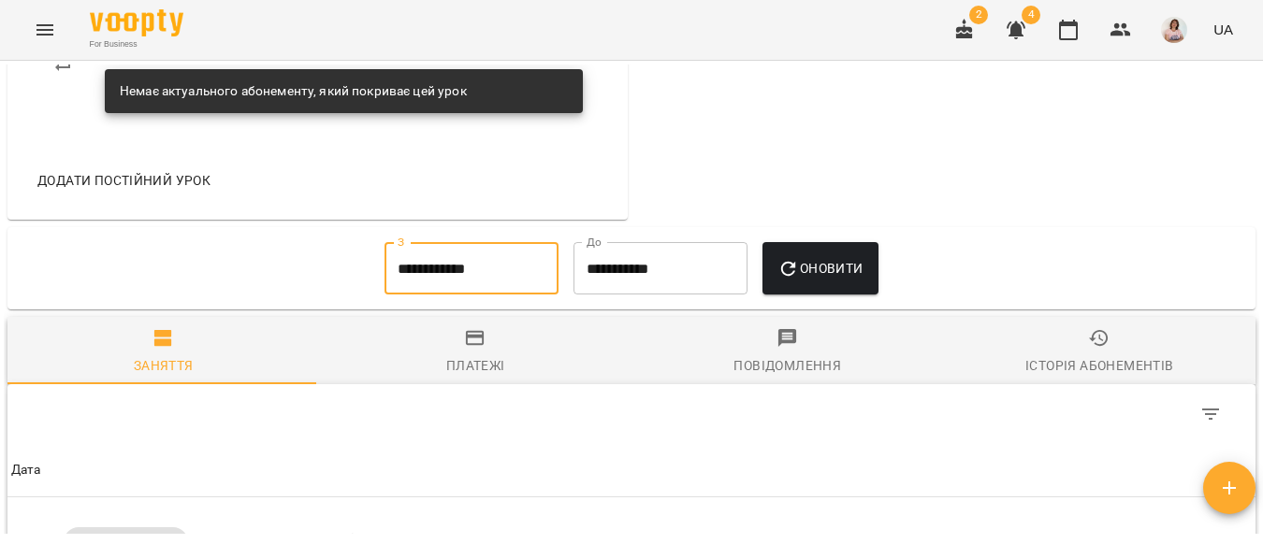
click at [813, 280] on span "Оновити" at bounding box center [819, 268] width 85 height 22
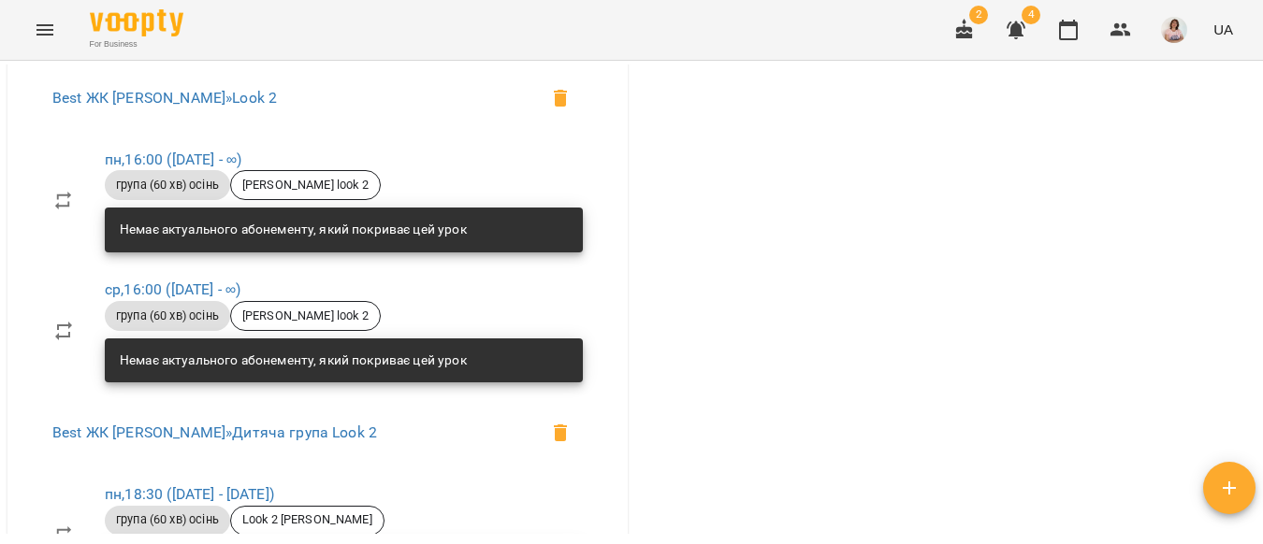
scroll to position [561, 0]
